Goal: Browse casually: Explore the website without a specific task or goal

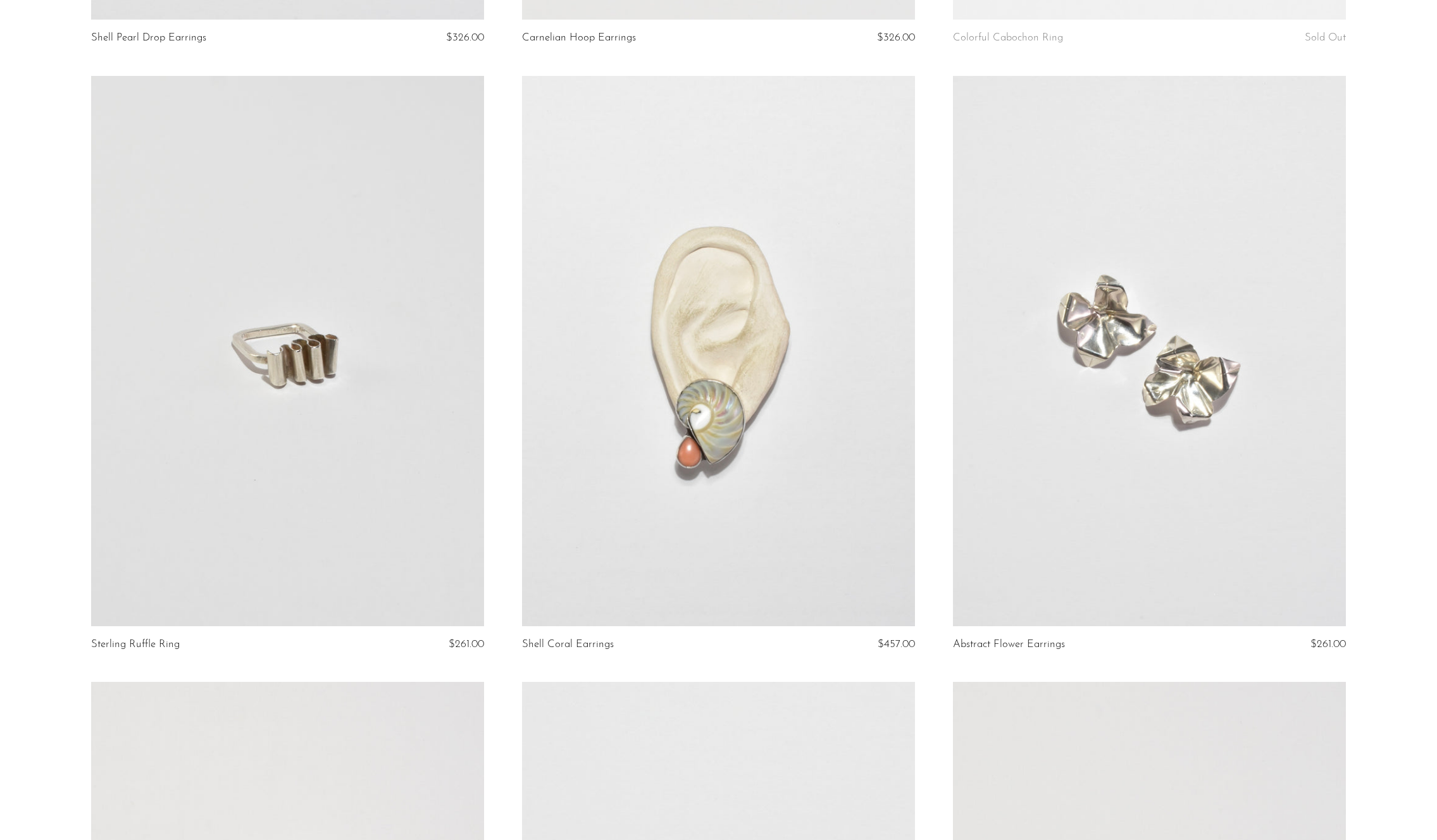
scroll to position [668, 0]
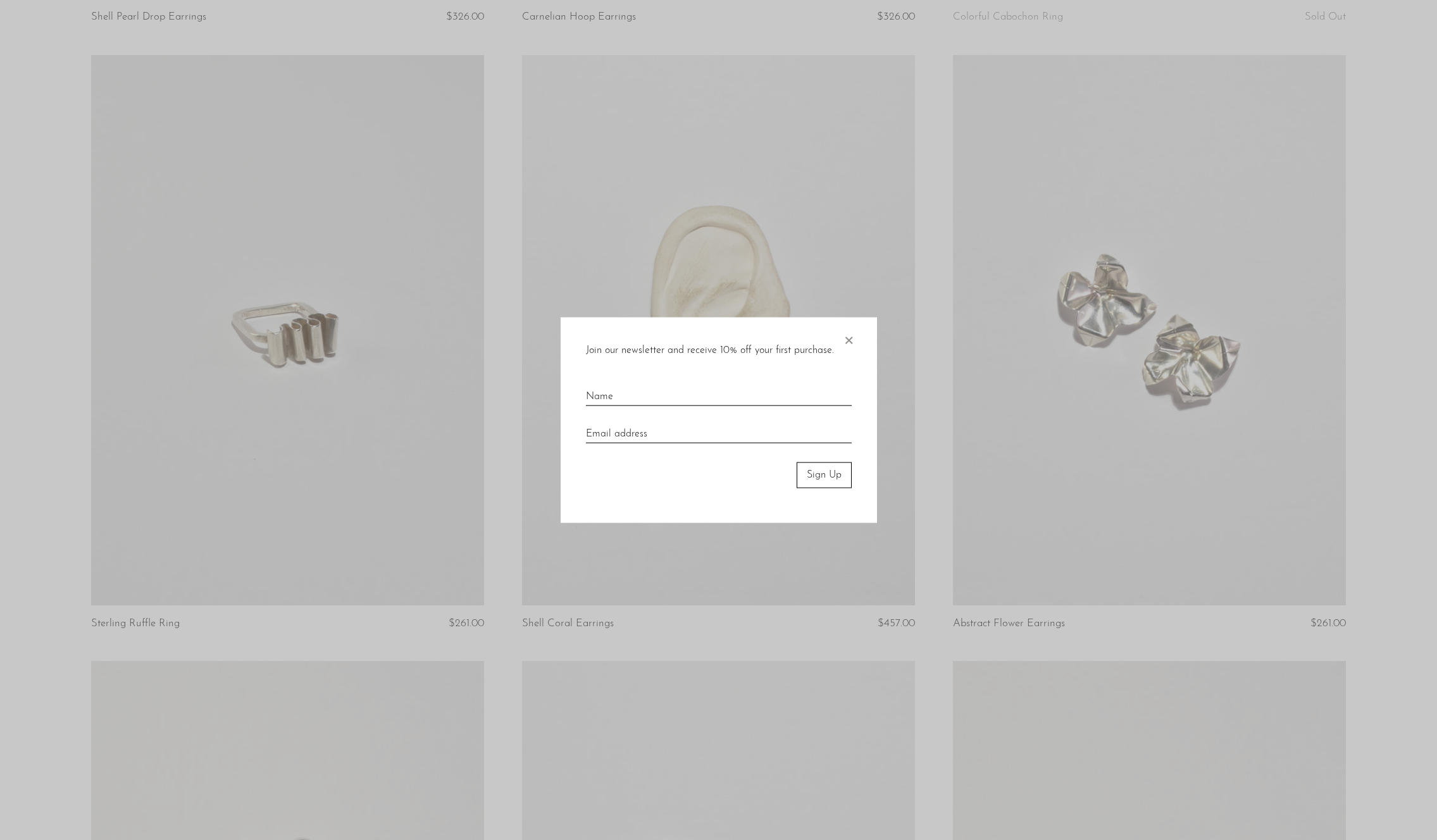
click at [849, 339] on span "×" at bounding box center [848, 338] width 12 height 40
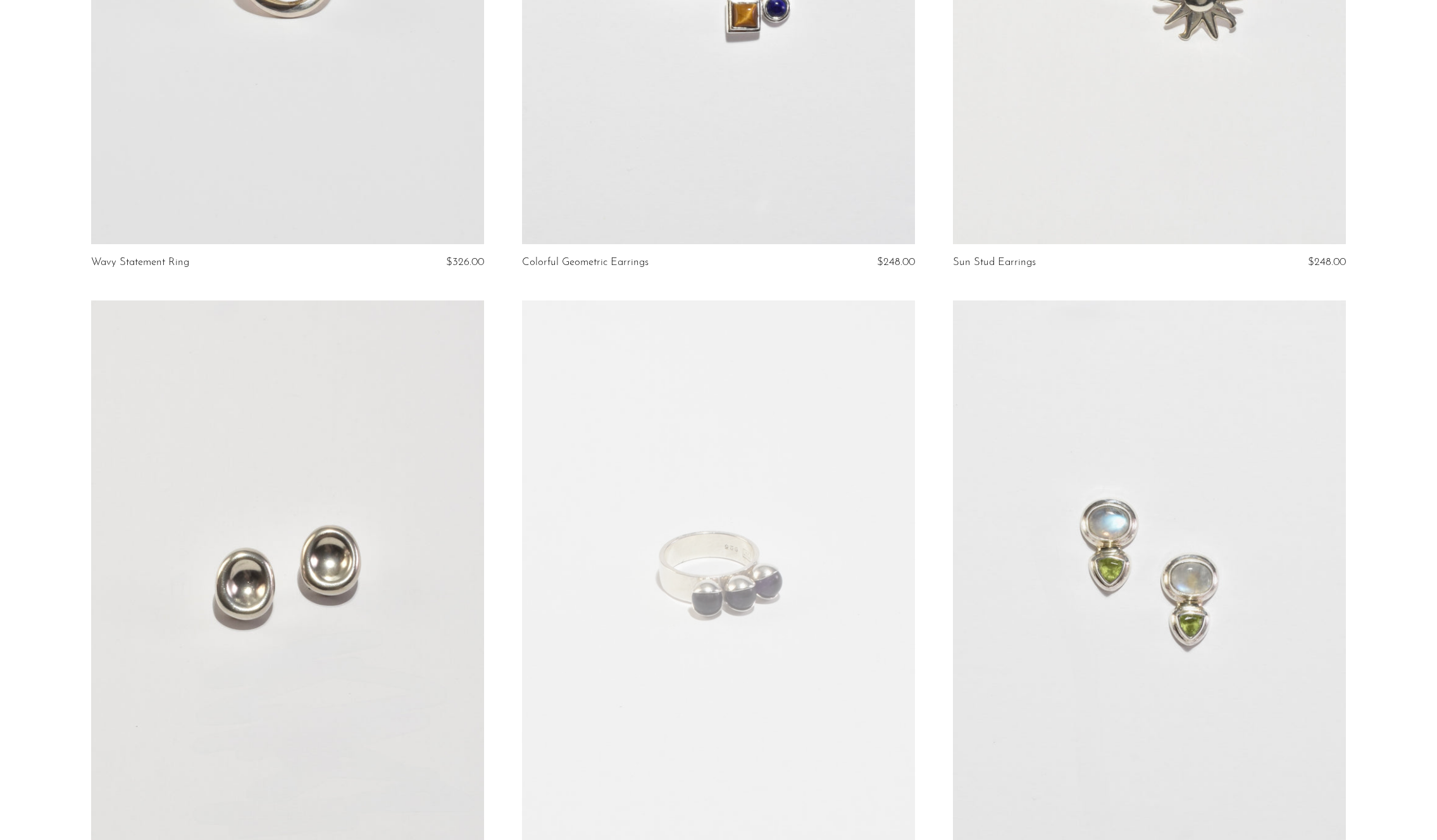
scroll to position [6847, 0]
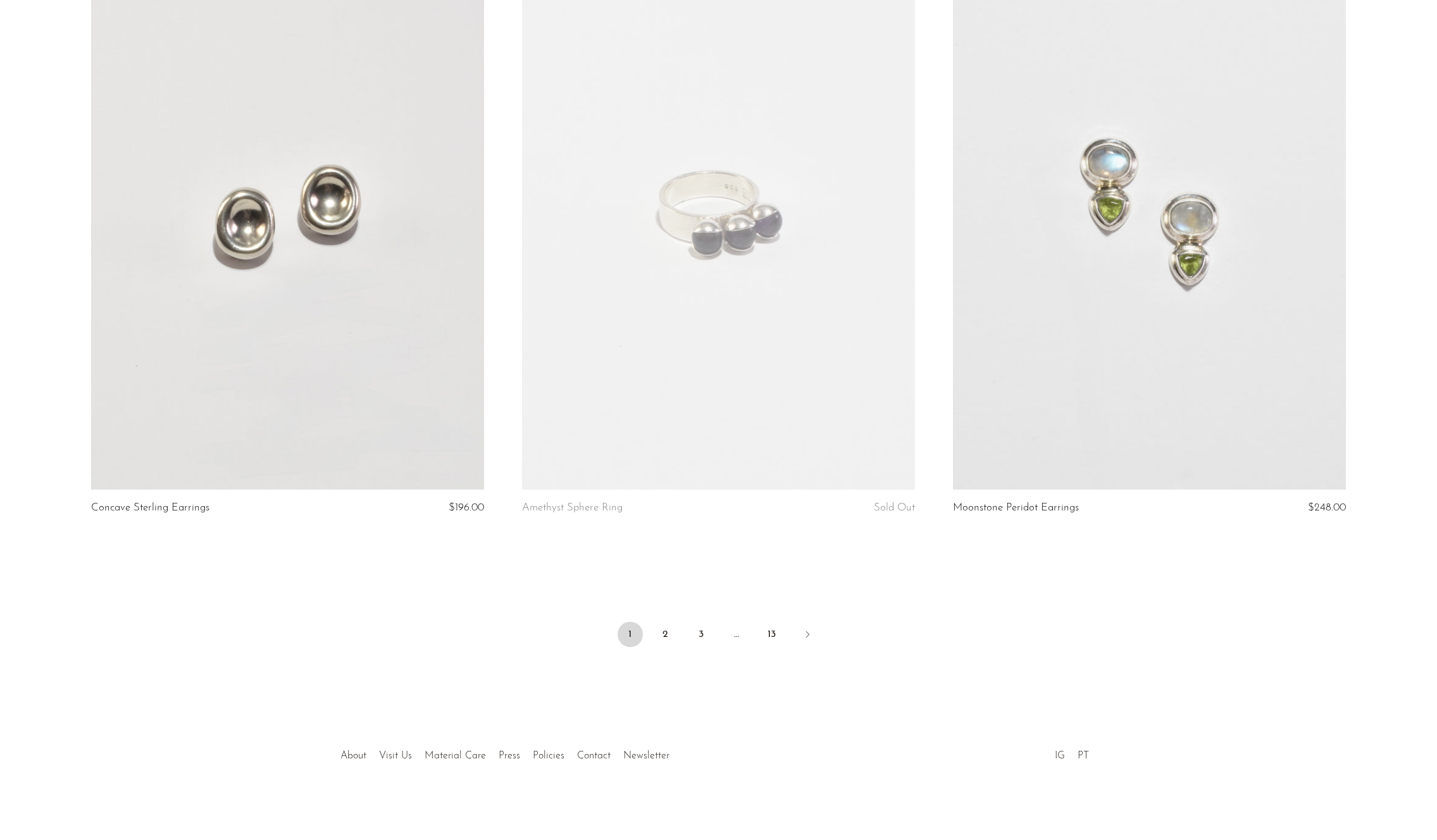
click at [1068, 632] on ul "1 2 3 … 13" at bounding box center [719, 636] width 810 height 38
click at [656, 630] on link "2" at bounding box center [665, 634] width 26 height 26
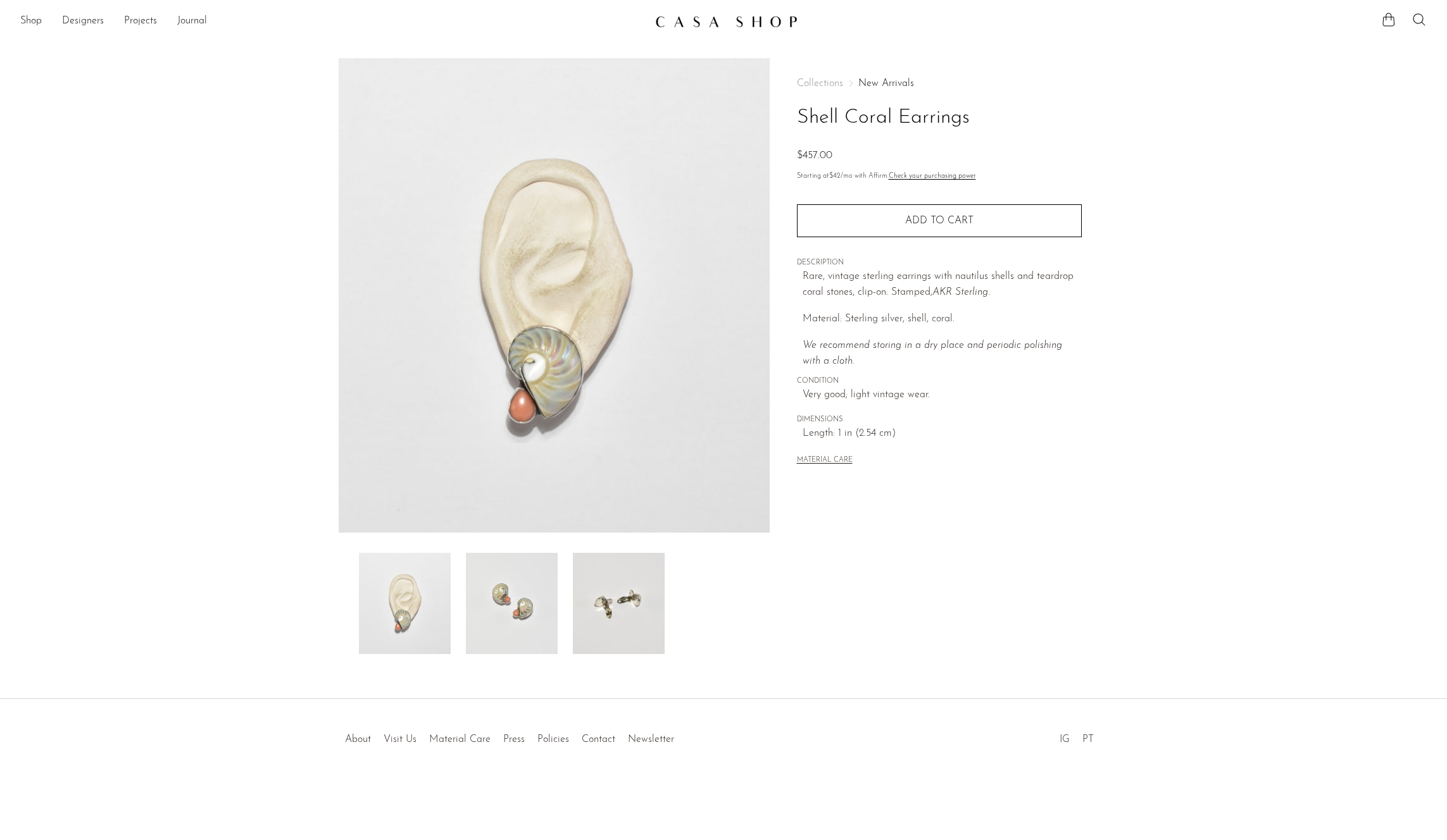
click at [595, 615] on img at bounding box center [618, 604] width 91 height 101
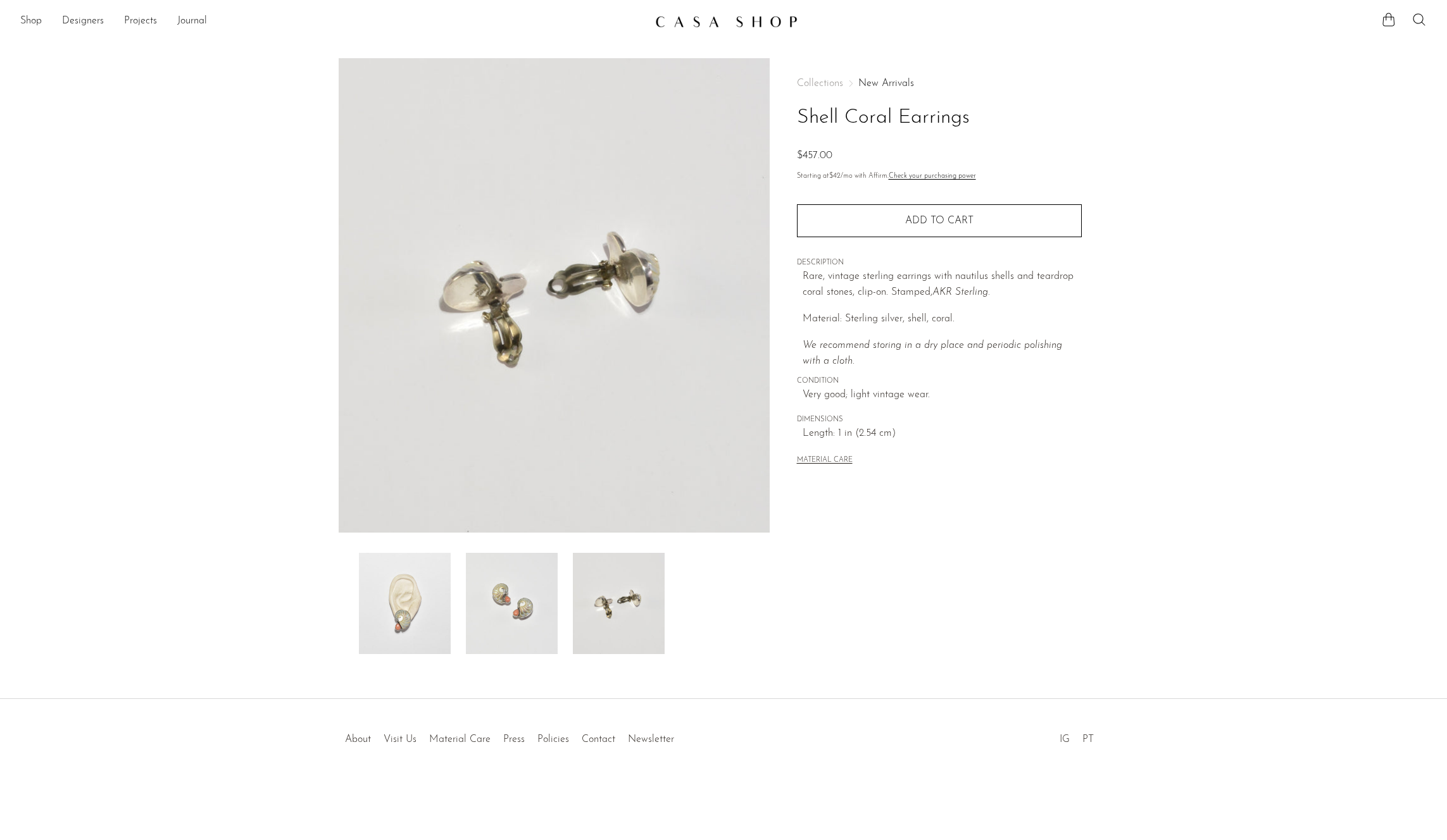
click at [545, 611] on img at bounding box center [511, 604] width 91 height 101
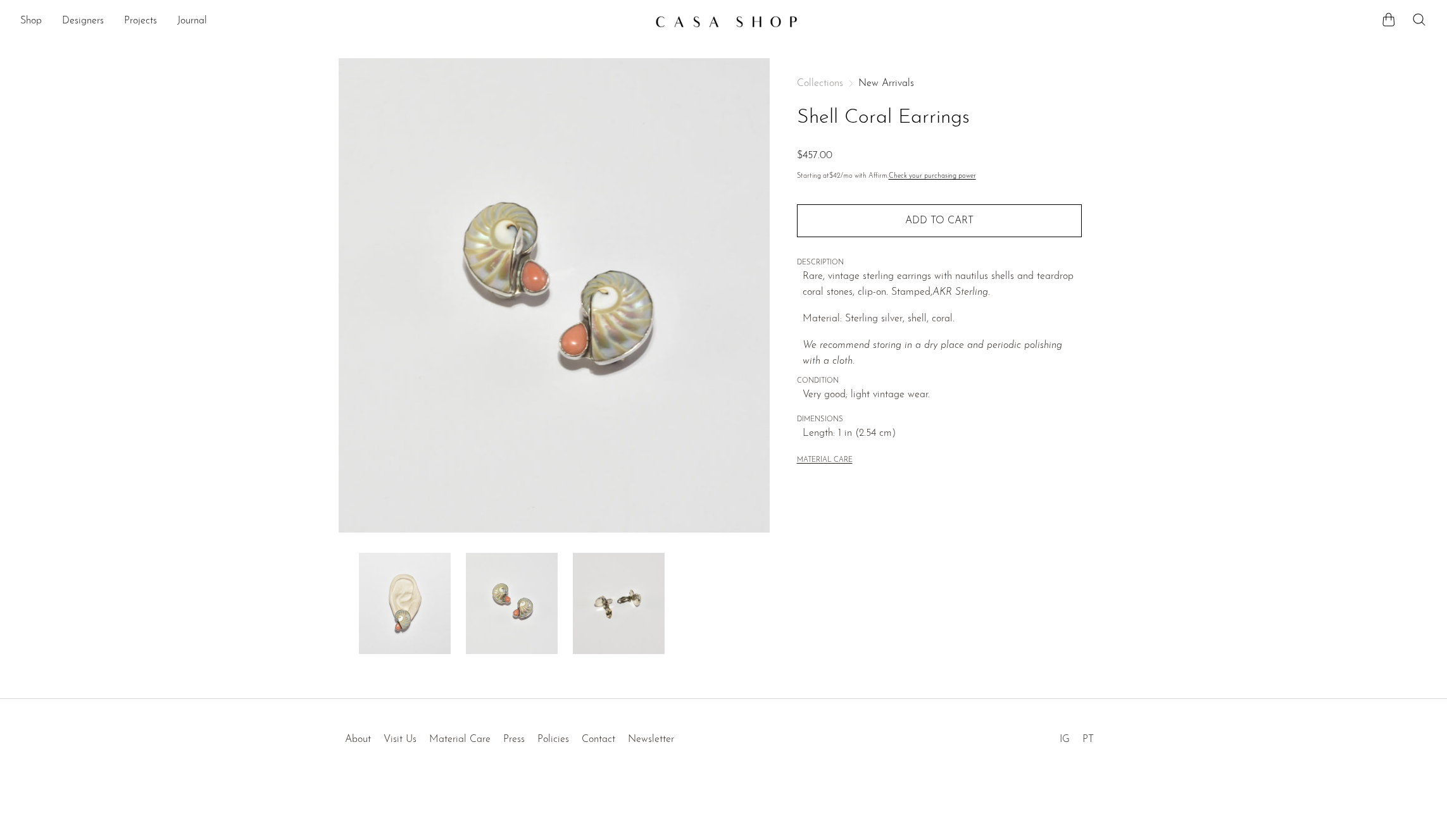
click at [805, 612] on div "Collections New Arrivals Shell Coral Earrings $457.00 Starting at $42 /mo with …" at bounding box center [938, 357] width 338 height 596
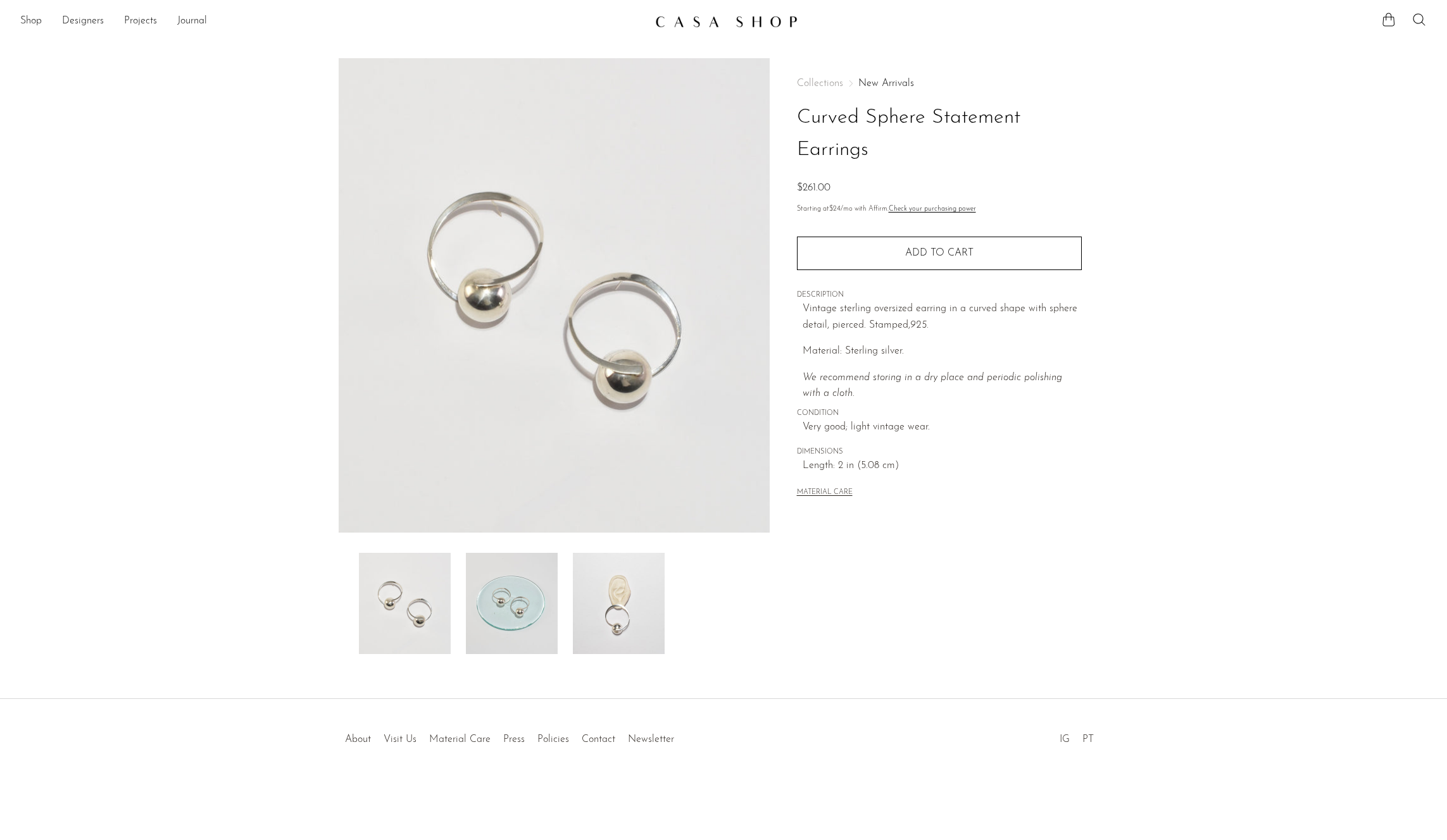
click at [548, 604] on img at bounding box center [511, 604] width 91 height 101
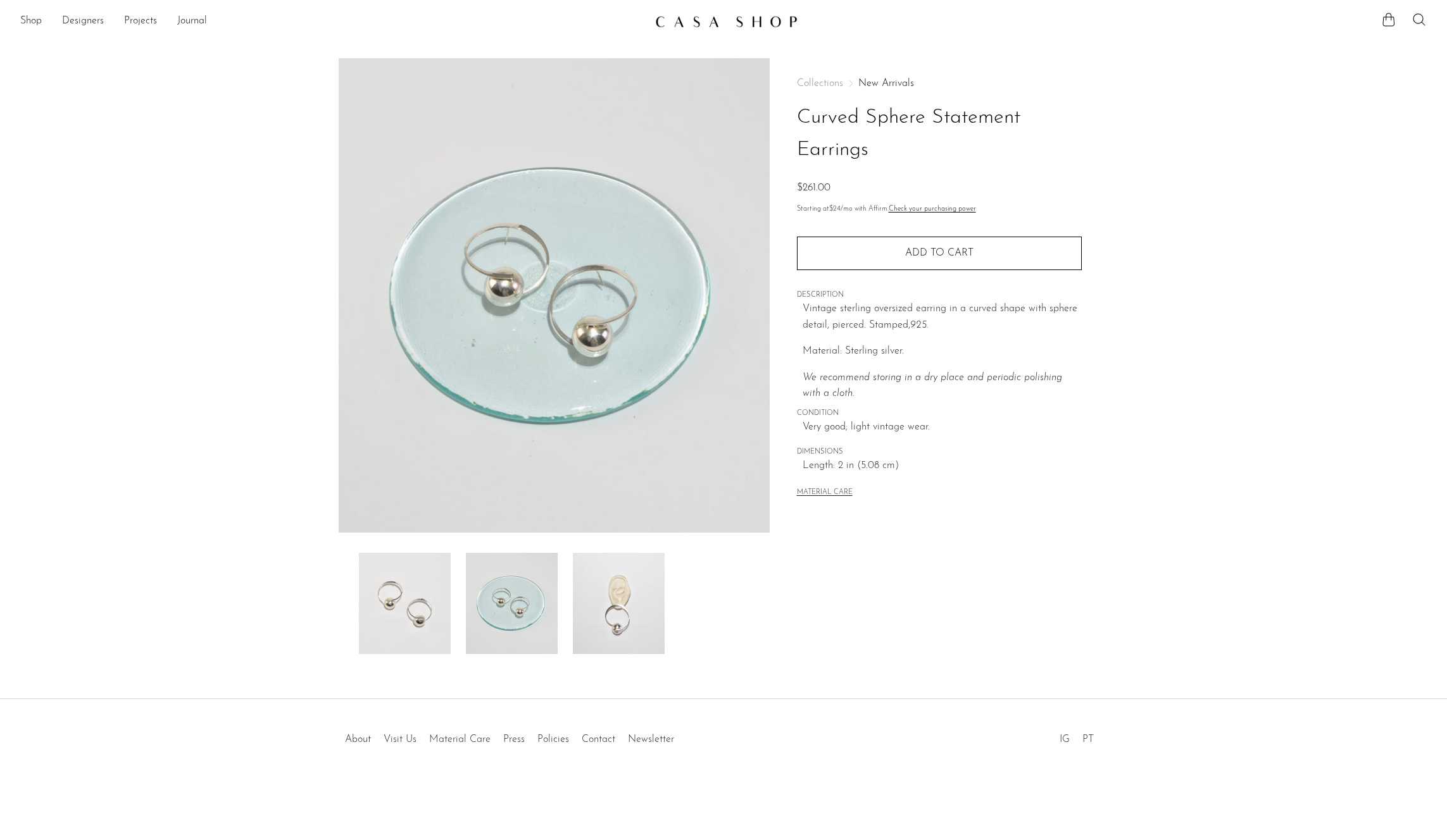
click at [591, 609] on img at bounding box center [618, 604] width 91 height 101
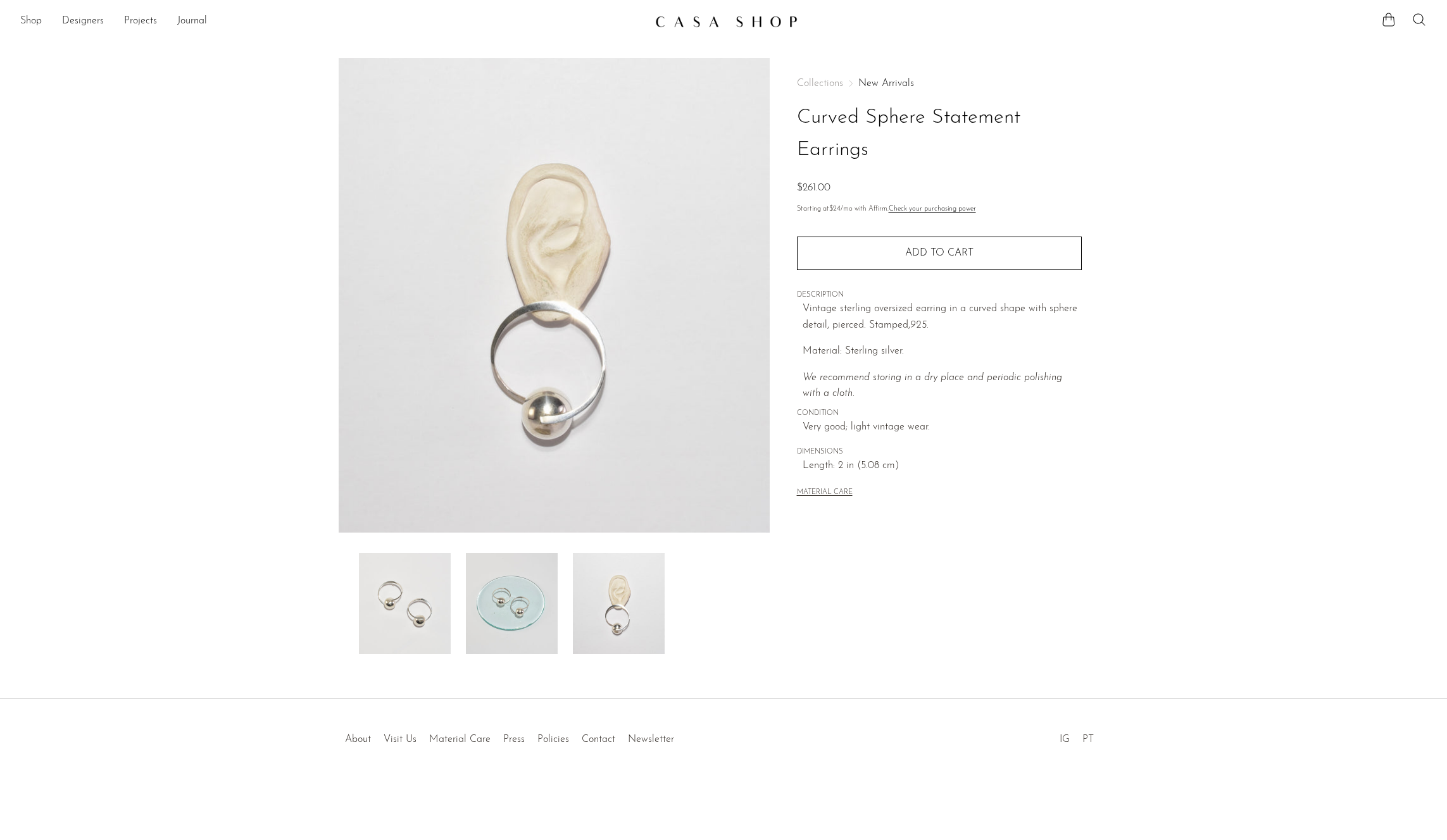
click at [422, 619] on img at bounding box center [404, 604] width 91 height 101
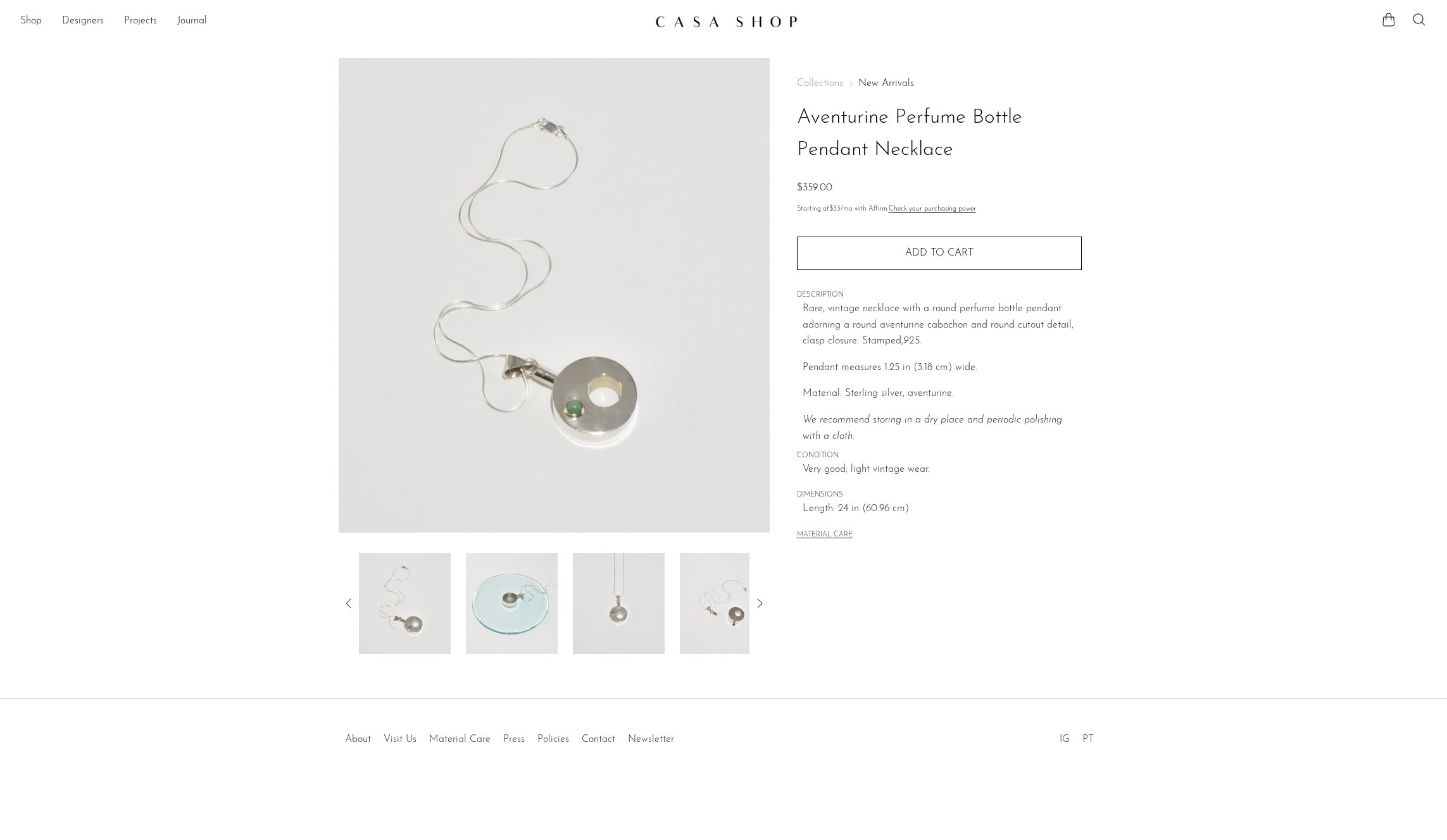
click at [628, 609] on img at bounding box center [618, 604] width 91 height 101
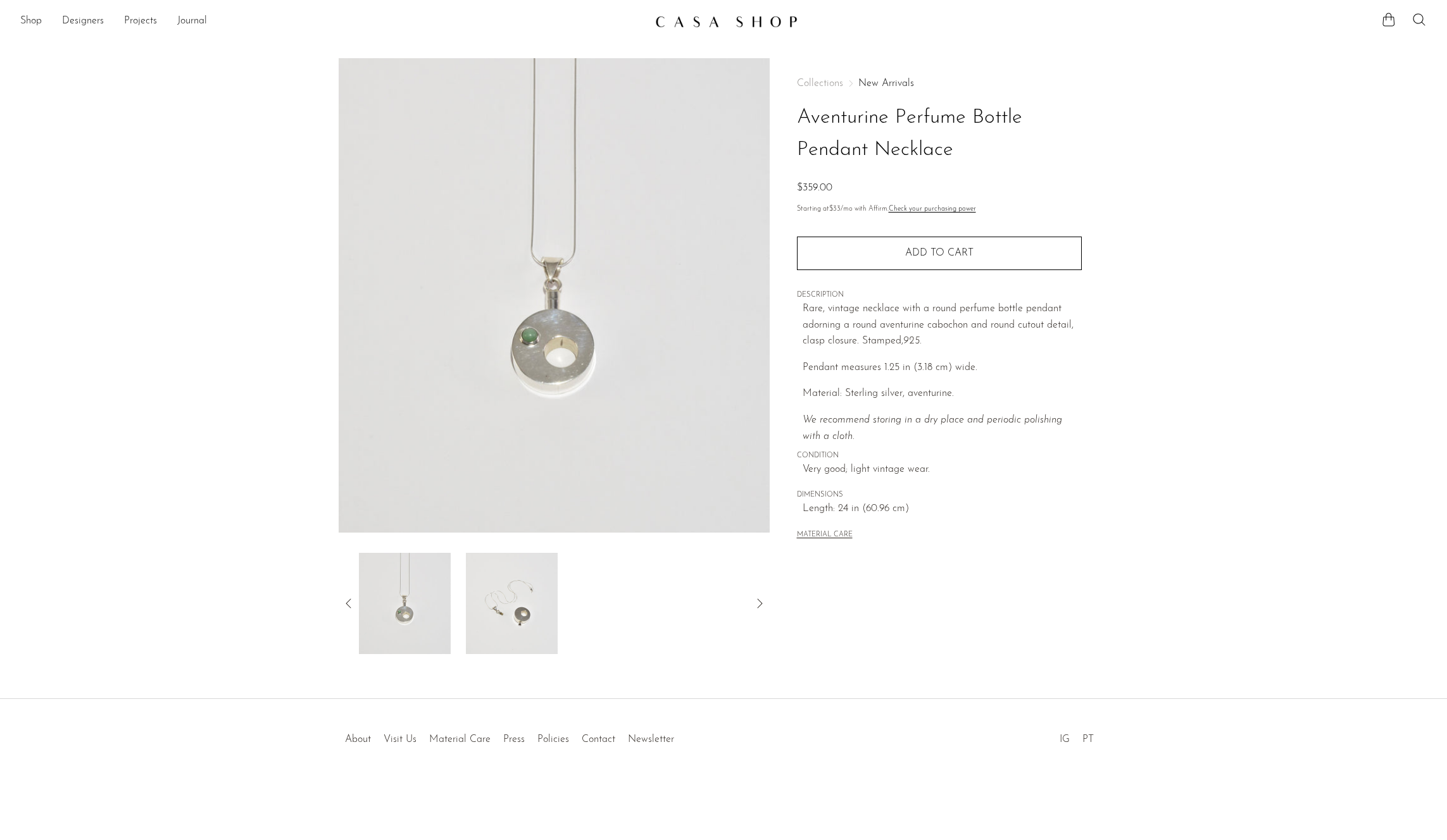
click at [559, 622] on div at bounding box center [554, 604] width 390 height 101
click at [522, 624] on img at bounding box center [511, 604] width 91 height 101
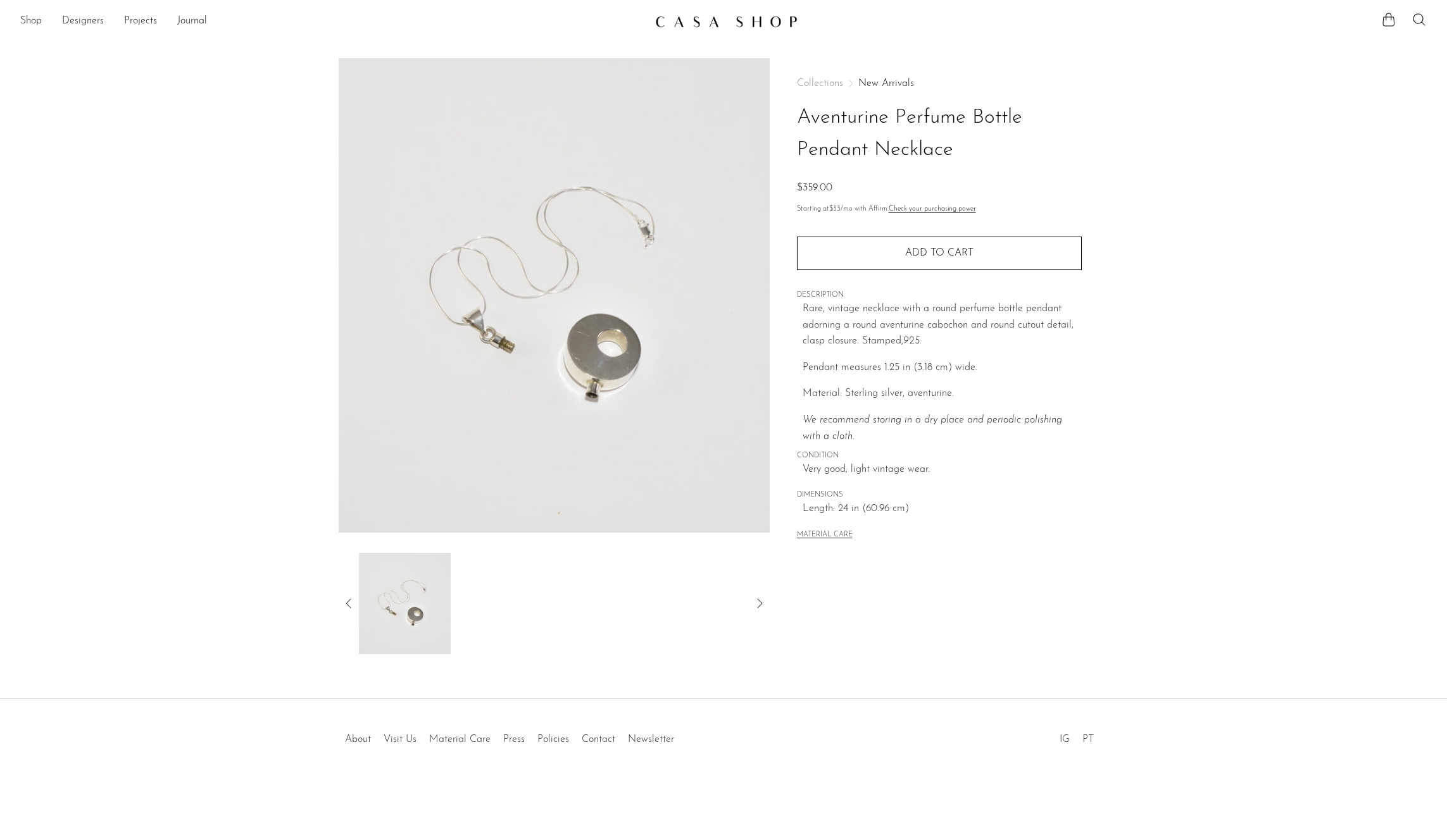
click at [1069, 641] on div "Collections New Arrivals Aventurine Perfume Bottle Pendant Necklace $359.00 Sta…" at bounding box center [938, 357] width 338 height 596
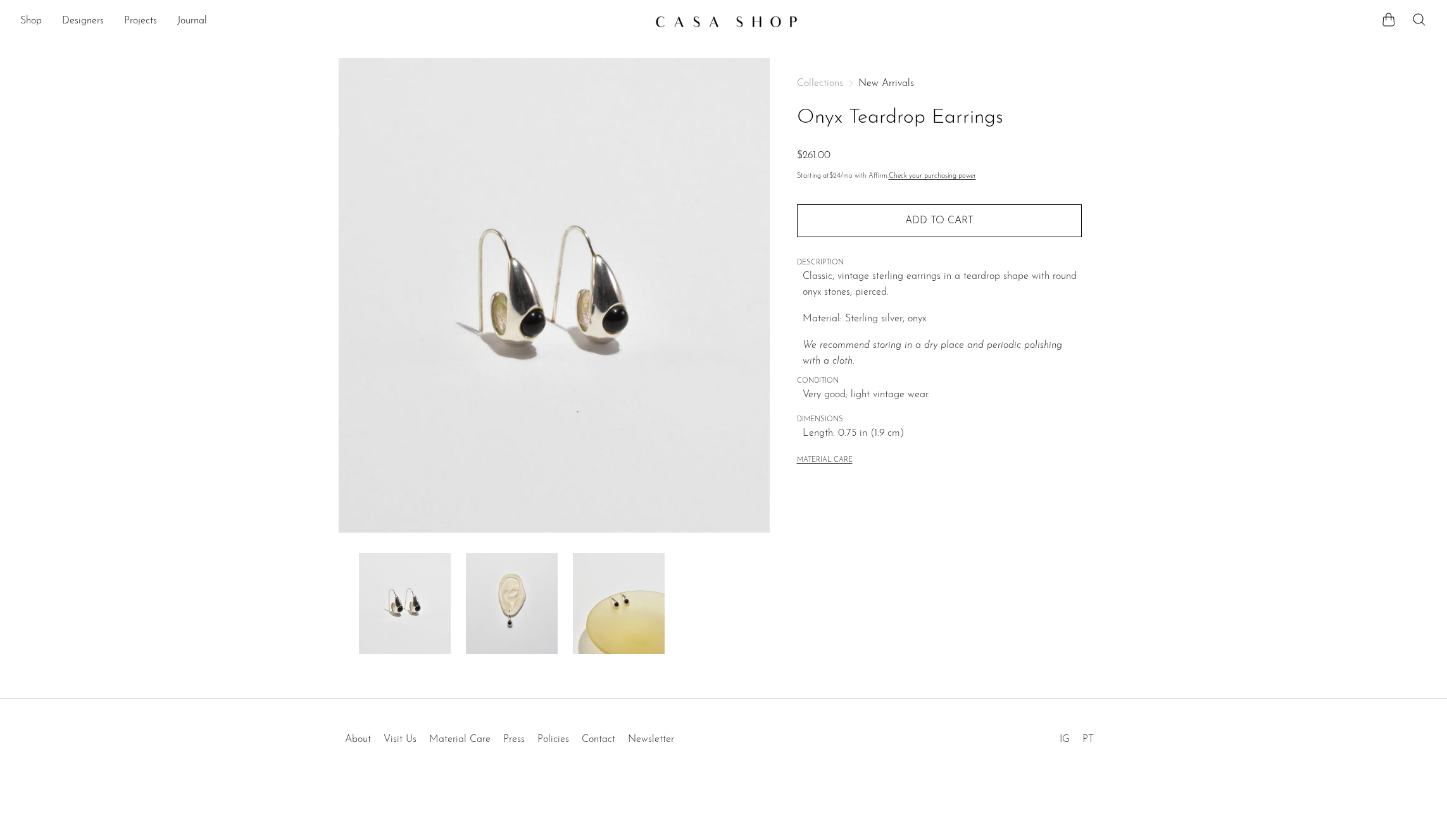
click at [516, 623] on img at bounding box center [511, 604] width 91 height 101
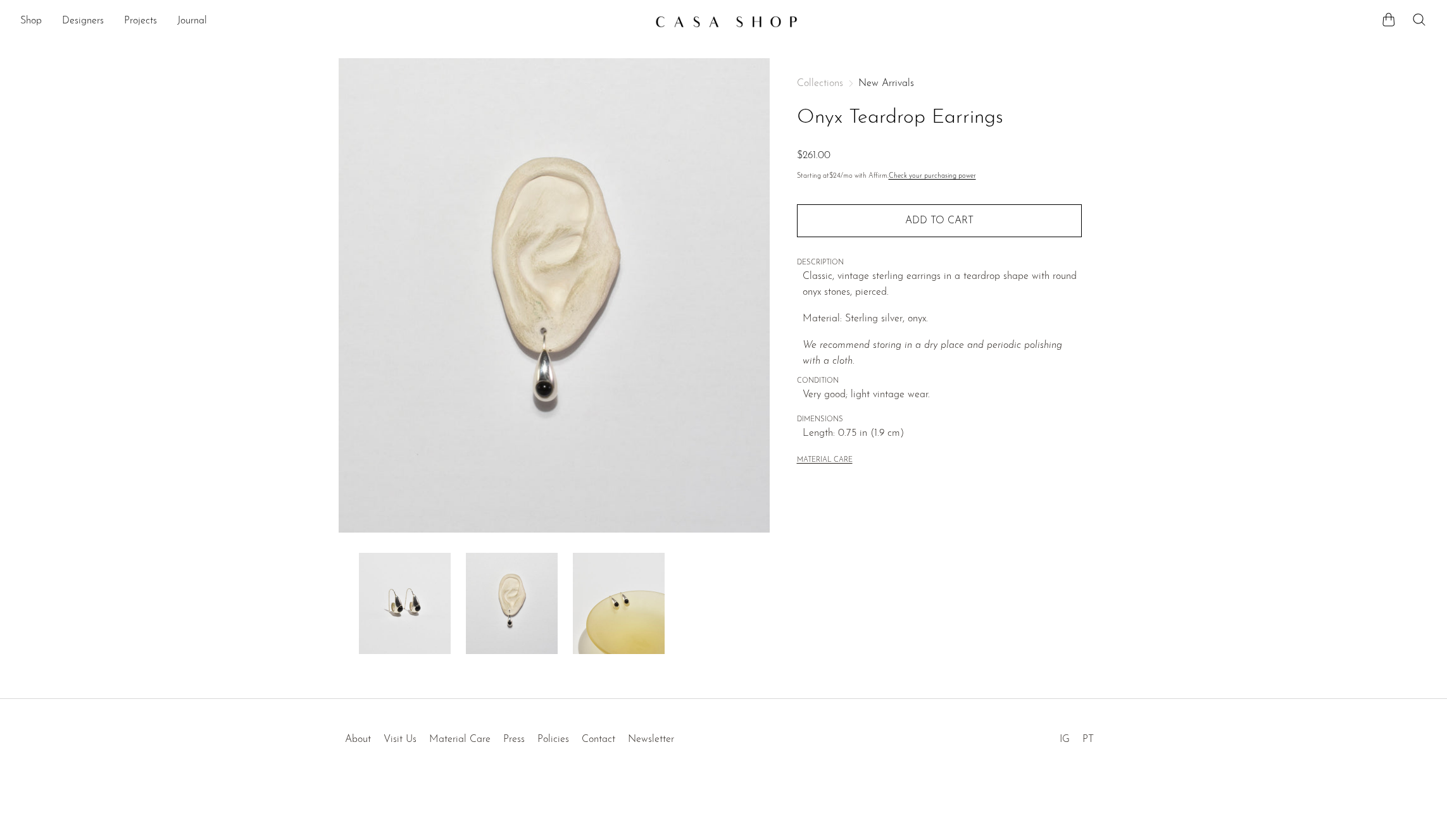
click at [609, 625] on img at bounding box center [618, 604] width 91 height 101
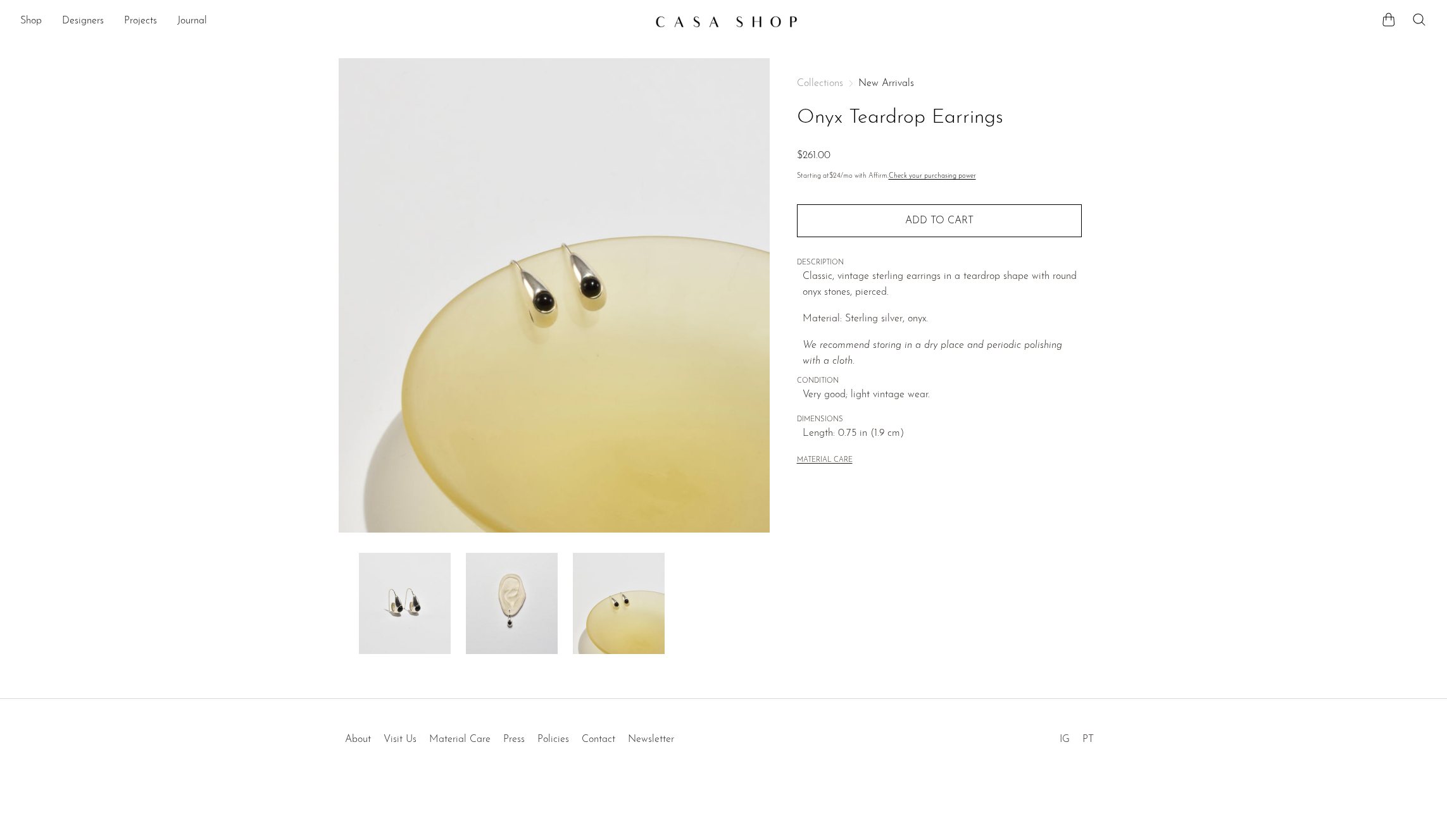
click at [480, 630] on img at bounding box center [511, 604] width 91 height 101
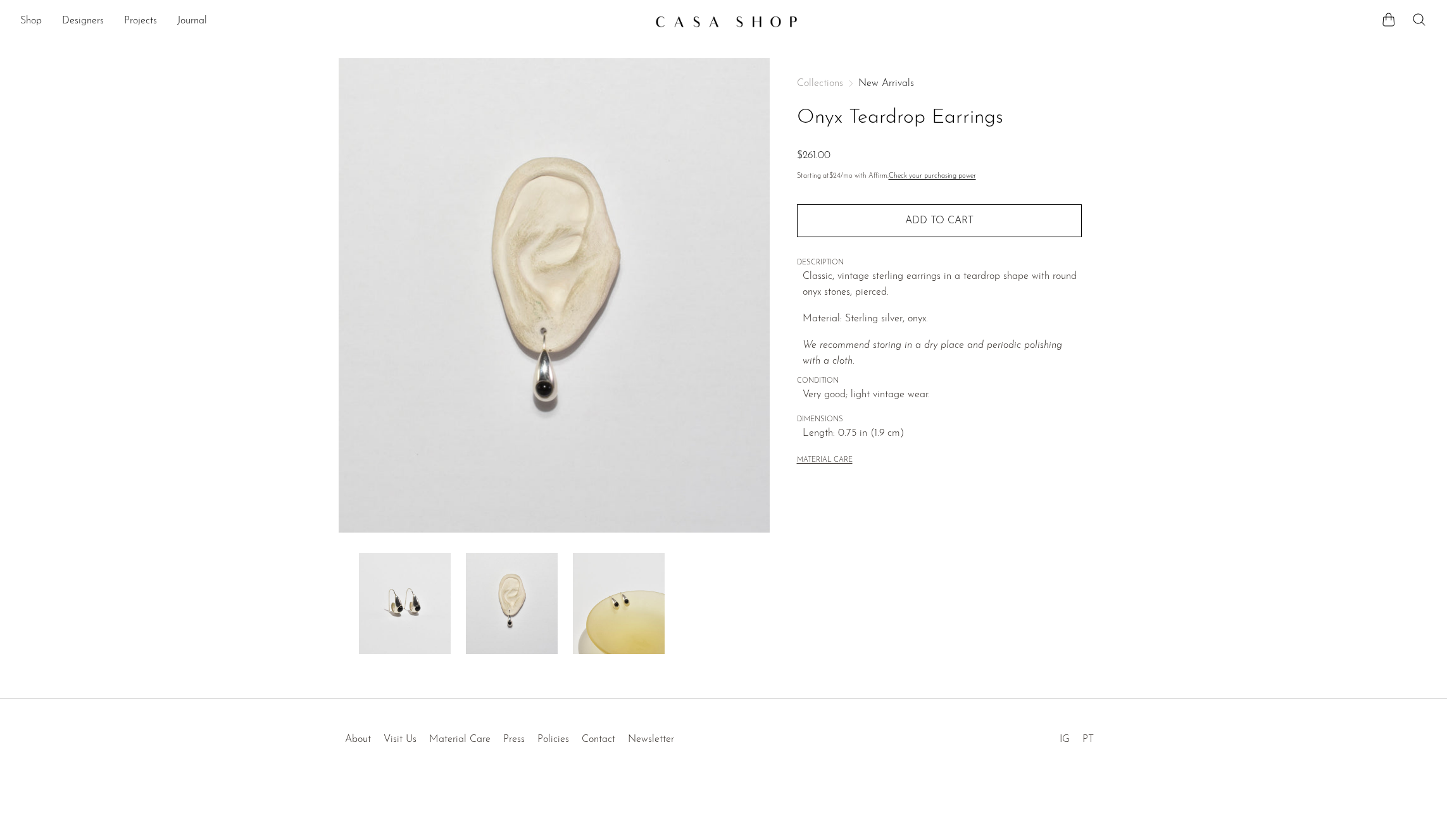
click at [413, 621] on img at bounding box center [404, 604] width 91 height 101
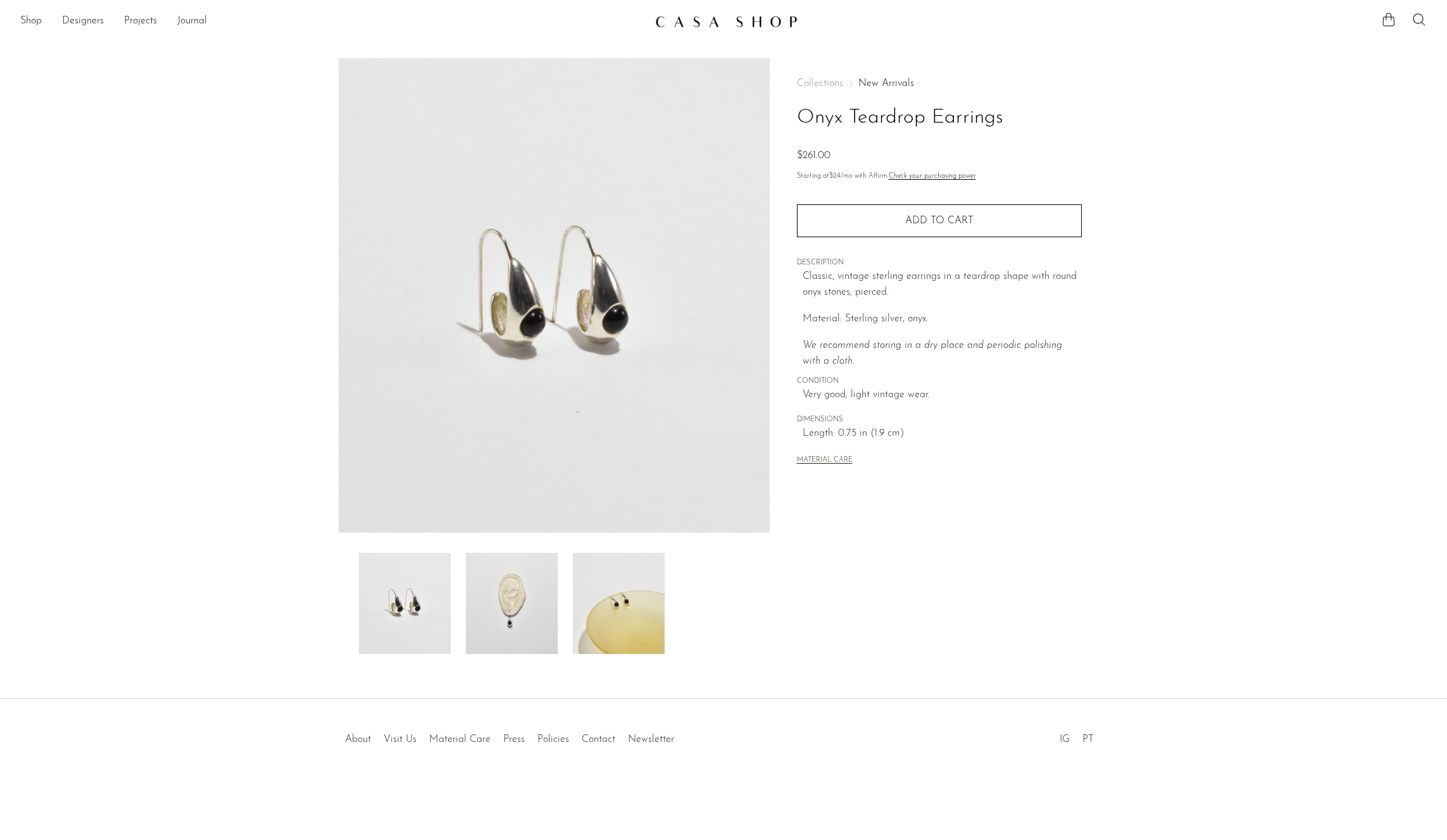
click at [1146, 588] on section "Onyx Teardrop Earrings $261.00" at bounding box center [723, 357] width 1447 height 596
